Goal: Information Seeking & Learning: Learn about a topic

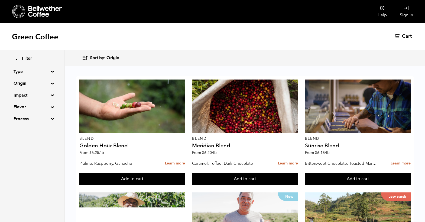
click at [36, 94] on summary "Impact" at bounding box center [32, 95] width 37 height 7
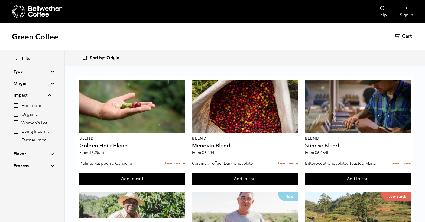
click at [36, 94] on summary "Impact" at bounding box center [33, 95] width 38 height 7
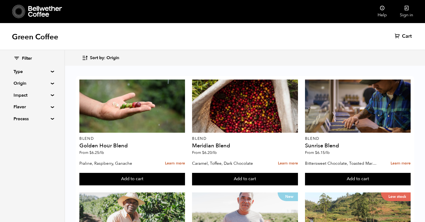
click at [50, 113] on div "Filter Type Blend Single Origin Decaf Seasonal Year Round Origin Blend [GEOGRAP…" at bounding box center [32, 88] width 65 height 77
click at [49, 121] on summary "Process" at bounding box center [32, 119] width 37 height 7
click at [49, 121] on summary "Process" at bounding box center [33, 119] width 38 height 7
click at [51, 108] on summary "Flavor" at bounding box center [32, 107] width 37 height 7
click at [51, 108] on summary "Flavor" at bounding box center [33, 107] width 38 height 7
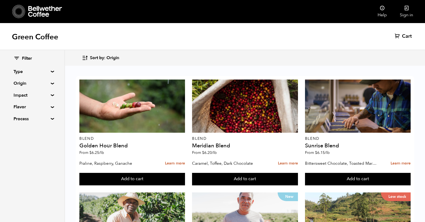
click at [51, 94] on summary "Impact" at bounding box center [32, 95] width 37 height 7
click at [51, 95] on summary "Impact" at bounding box center [33, 95] width 38 height 7
click at [51, 84] on div "Filter Type Blend Single Origin Decaf Seasonal Year Round Origin Blend [GEOGRAP…" at bounding box center [32, 88] width 65 height 77
click at [50, 81] on div "Filter Type Blend Single Origin Decaf Seasonal Year Round Origin Blend [GEOGRAP…" at bounding box center [32, 88] width 65 height 77
click at [51, 83] on summary "Origin" at bounding box center [32, 83] width 37 height 7
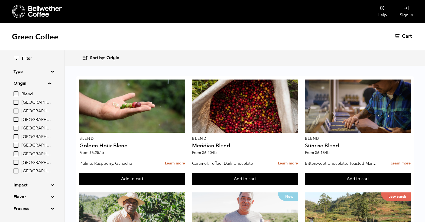
click at [51, 83] on summary "Origin" at bounding box center [33, 83] width 38 height 7
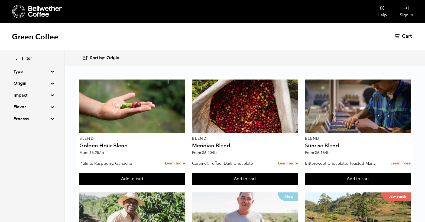
click at [50, 72] on summary "Type" at bounding box center [32, 71] width 37 height 7
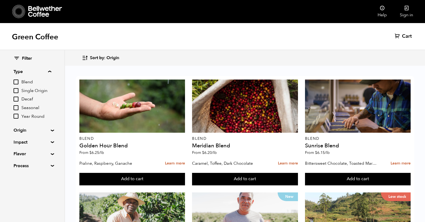
click at [50, 72] on summary "Type" at bounding box center [33, 71] width 38 height 7
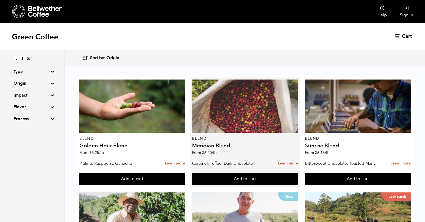
scroll to position [544, 0]
